Goal: Obtain resource: Download file/media

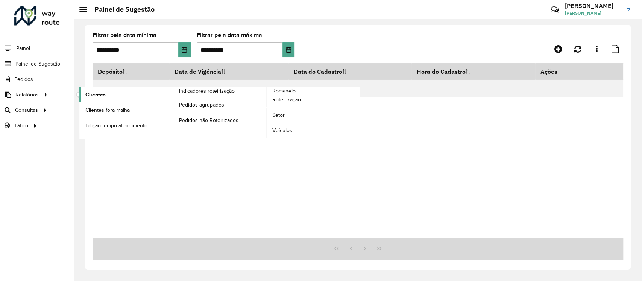
click at [112, 95] on link "Clientes" at bounding box center [125, 94] width 93 height 15
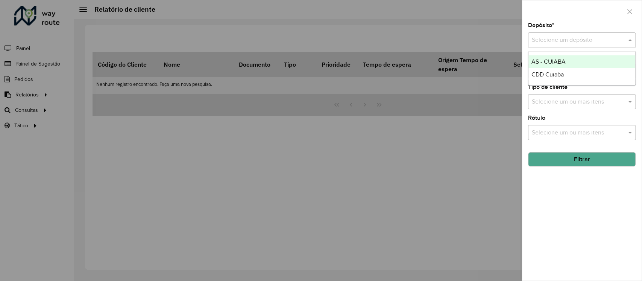
click at [560, 44] on input "text" at bounding box center [574, 40] width 85 height 9
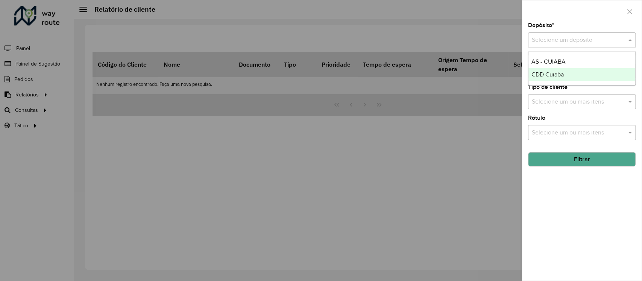
click at [546, 76] on span "CDD Cuiaba" at bounding box center [547, 74] width 32 height 6
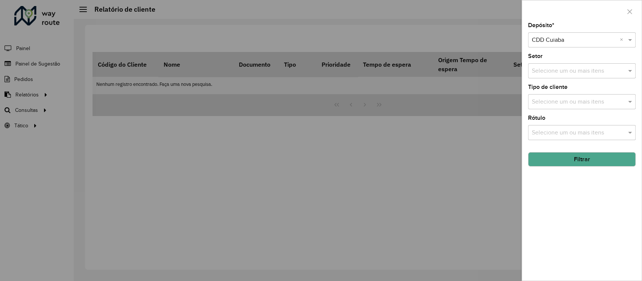
click at [550, 70] on input "text" at bounding box center [578, 71] width 96 height 9
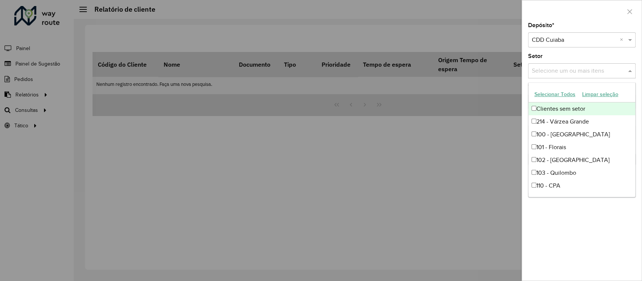
click at [567, 57] on div "Setor Selecione um ou mais itens" at bounding box center [582, 65] width 108 height 25
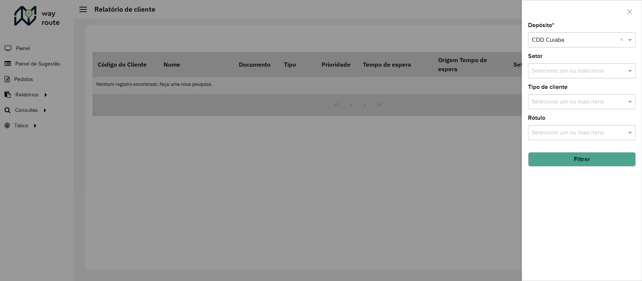
click at [563, 106] on input "text" at bounding box center [578, 101] width 96 height 9
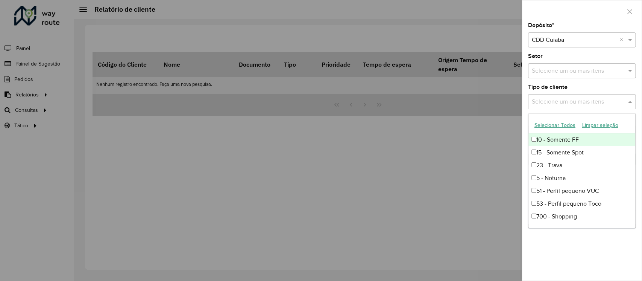
click at [565, 103] on input "text" at bounding box center [578, 101] width 96 height 9
click at [621, 100] on input "text" at bounding box center [578, 101] width 96 height 9
click at [635, 101] on span at bounding box center [630, 101] width 9 height 9
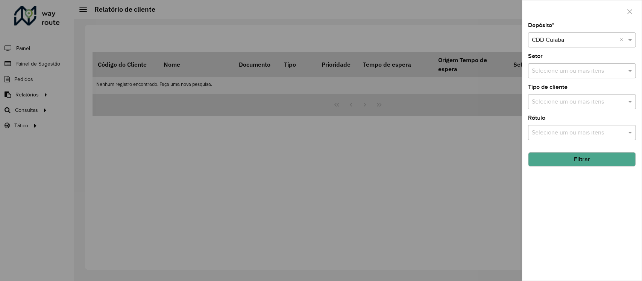
click at [584, 130] on input "text" at bounding box center [578, 132] width 96 height 9
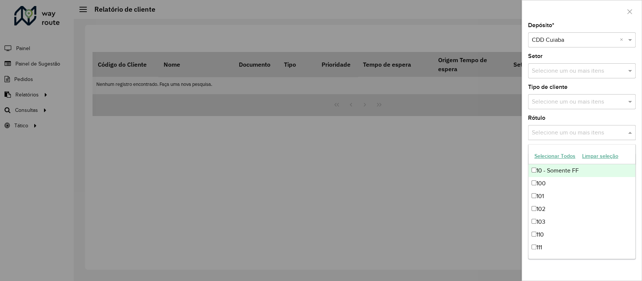
click at [582, 133] on input "text" at bounding box center [578, 132] width 96 height 9
click at [632, 133] on span at bounding box center [630, 132] width 9 height 9
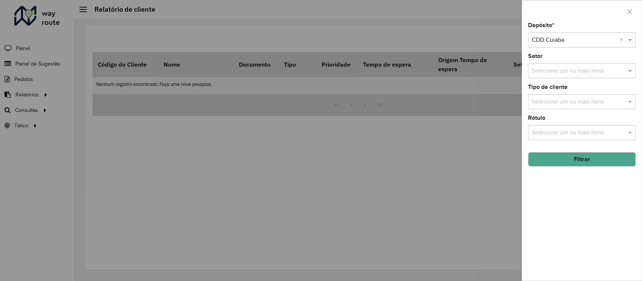
click at [572, 156] on button "Filtrar" at bounding box center [582, 159] width 108 height 14
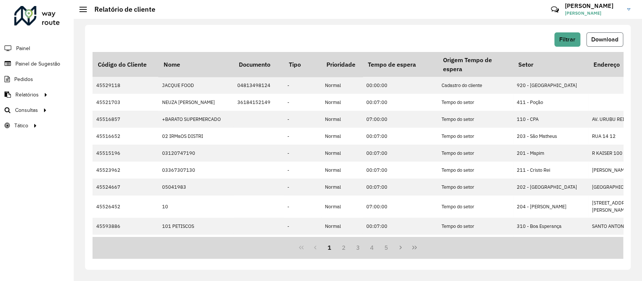
click at [611, 37] on span "Download" at bounding box center [604, 39] width 27 height 6
